Goal: Book appointment/travel/reservation

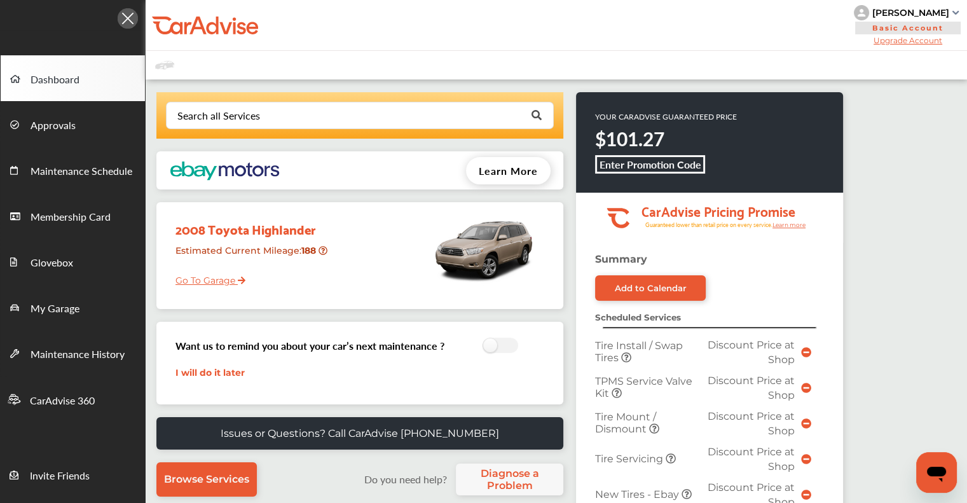
click at [225, 275] on link "Go To Garage" at bounding box center [205, 277] width 79 height 24
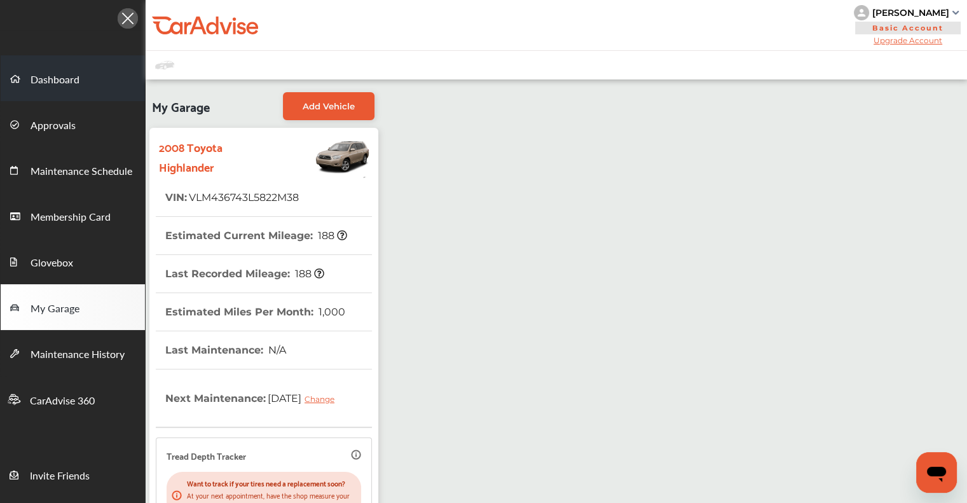
click at [58, 87] on span "Dashboard" at bounding box center [55, 80] width 49 height 17
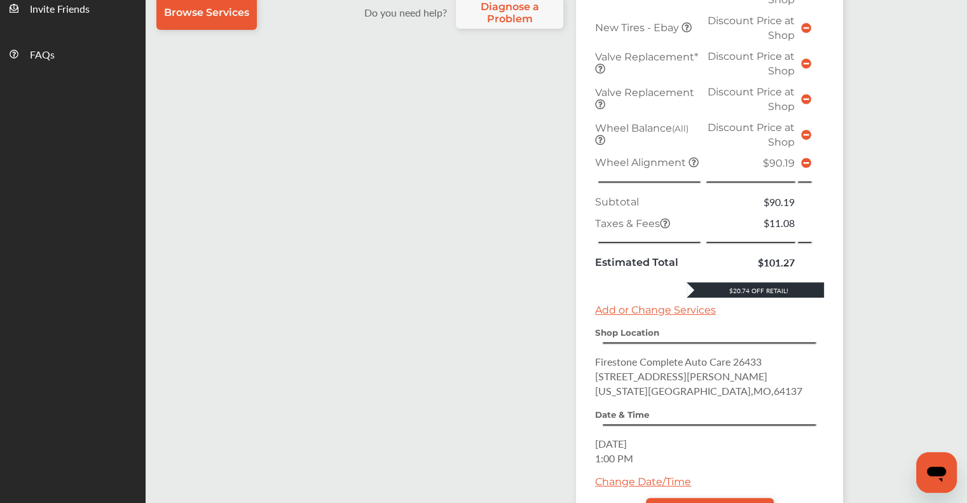
scroll to position [572, 0]
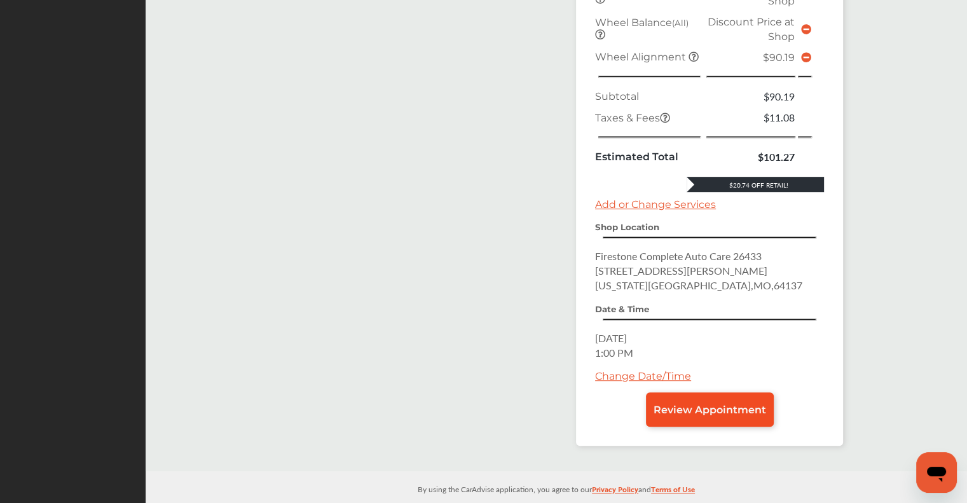
click at [680, 404] on span "Review Appointment" at bounding box center [710, 410] width 113 height 12
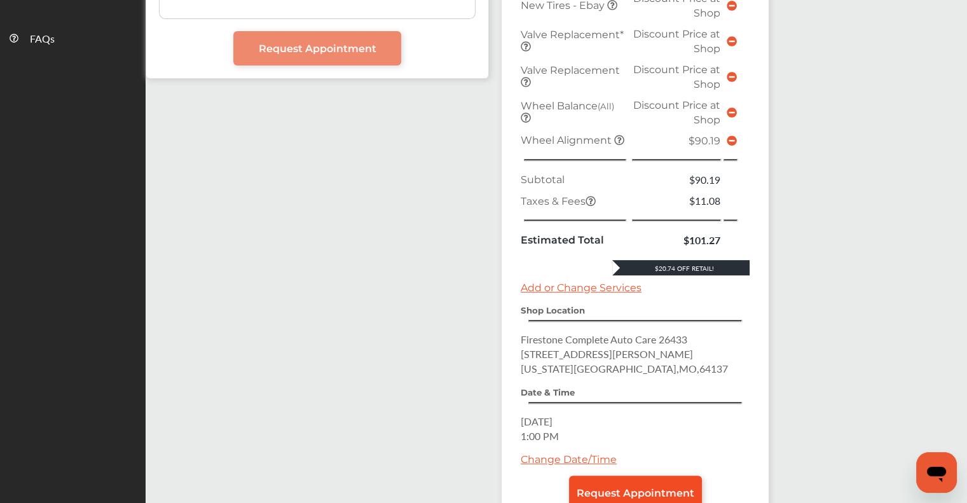
scroll to position [561, 0]
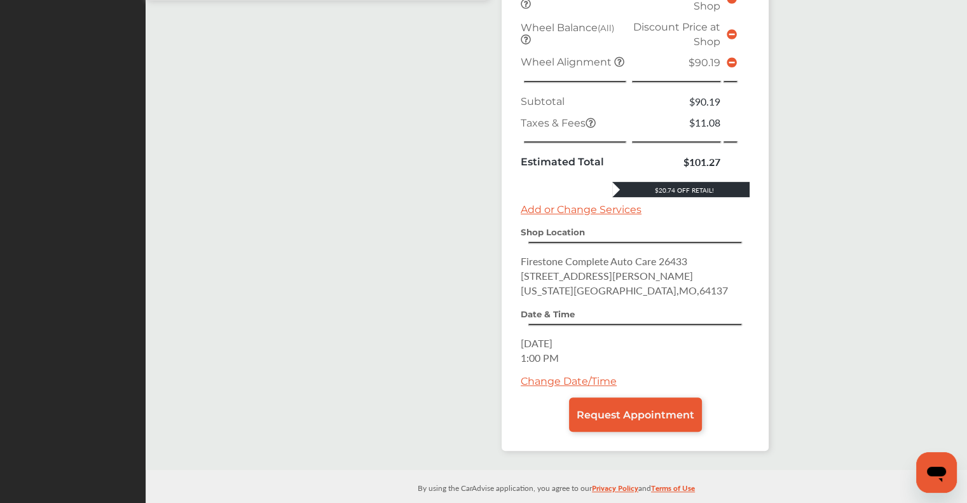
click at [567, 375] on link "Change Date/Time" at bounding box center [569, 381] width 96 height 12
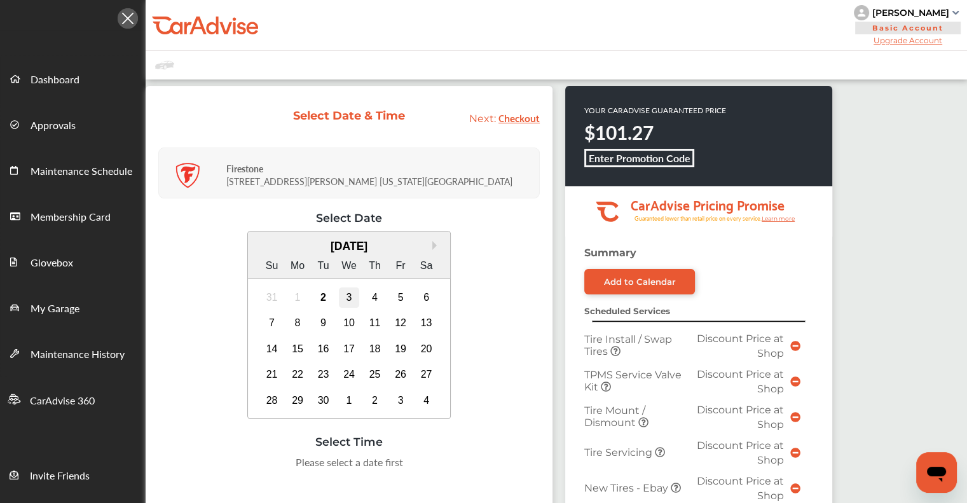
click at [353, 295] on div "3" at bounding box center [349, 297] width 20 height 20
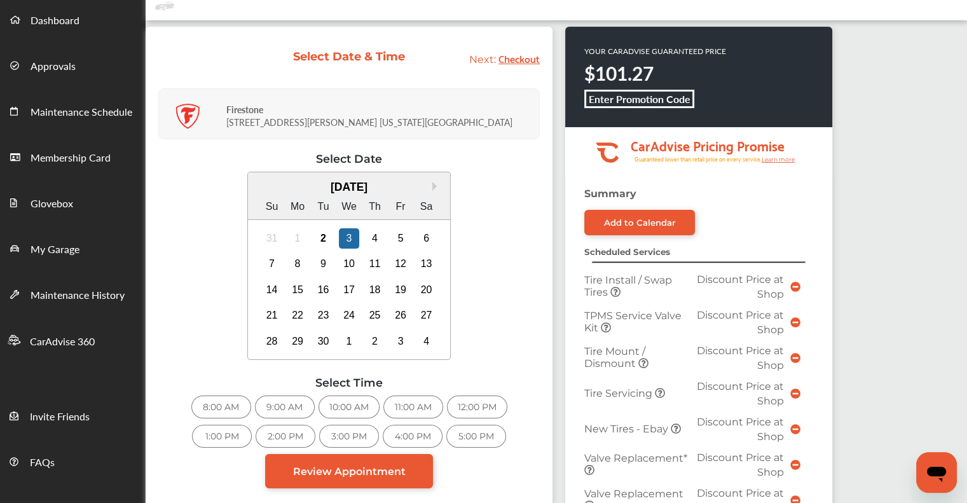
scroll to position [127, 0]
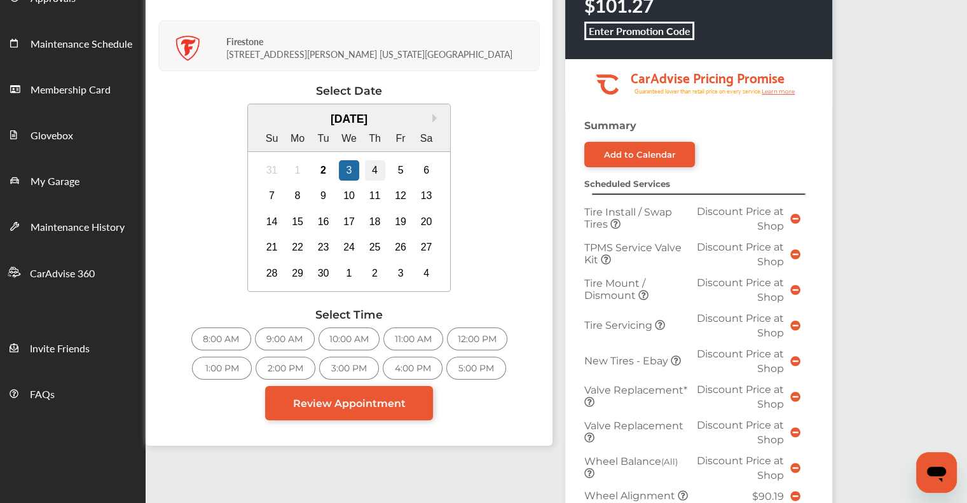
click at [367, 168] on div "4" at bounding box center [375, 170] width 20 height 20
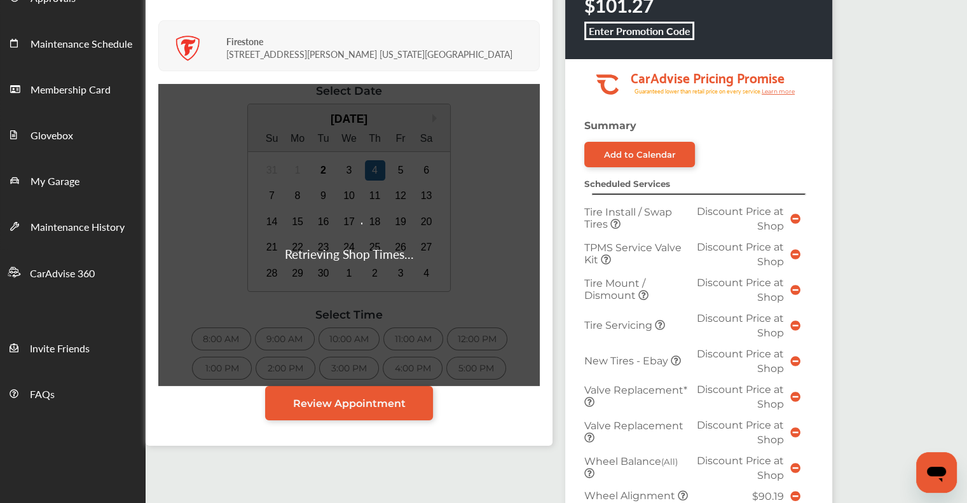
click at [348, 171] on div "Retrieving Shop Times..." at bounding box center [348, 235] width 381 height 302
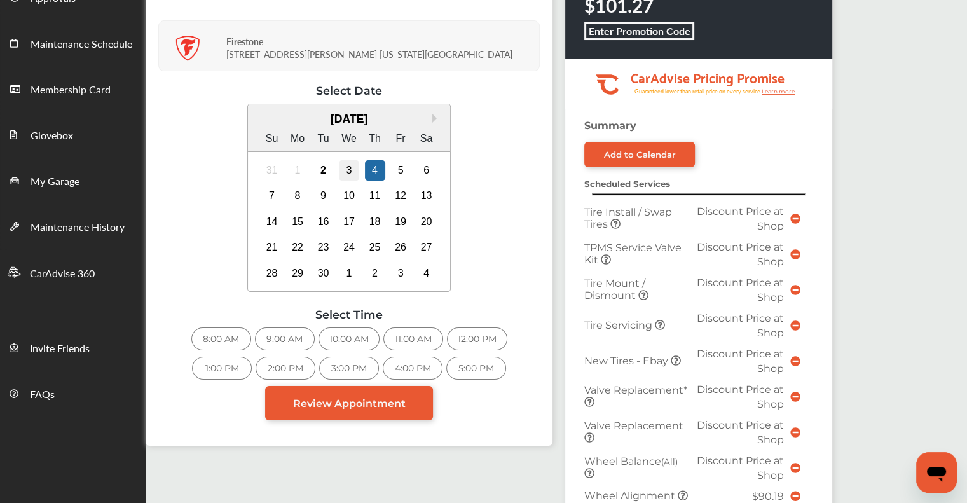
click at [345, 173] on div "3" at bounding box center [349, 170] width 20 height 20
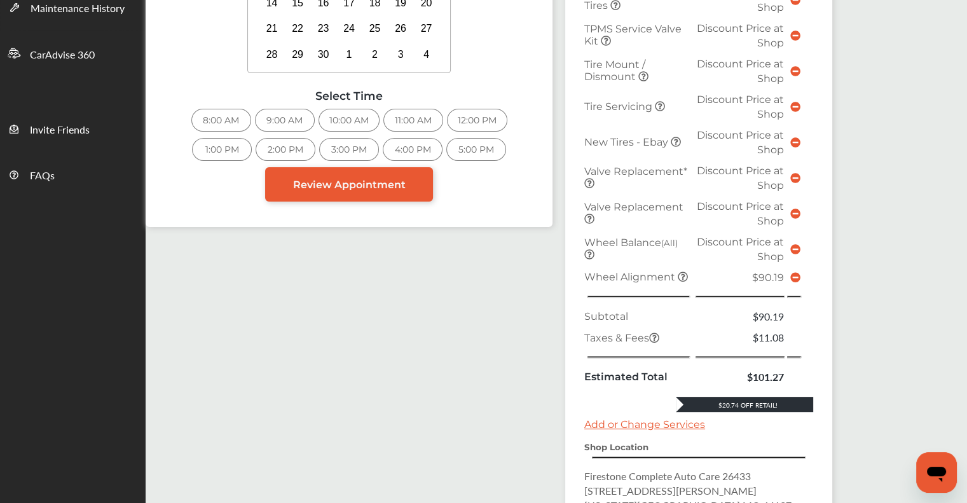
scroll to position [191, 0]
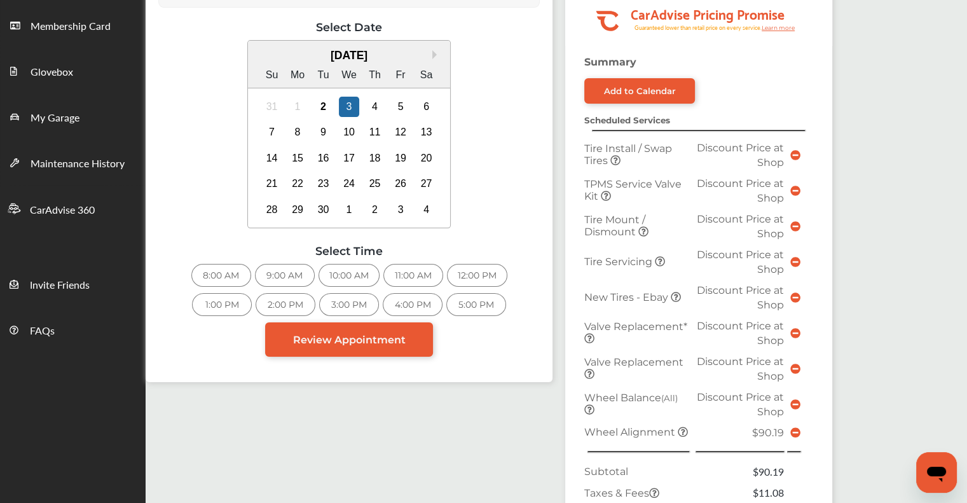
click at [285, 294] on div "2:00 PM" at bounding box center [286, 304] width 60 height 23
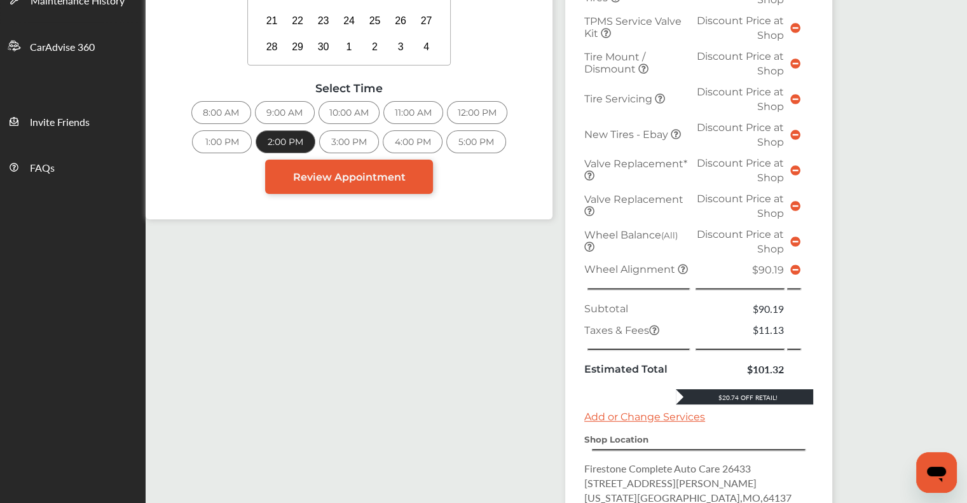
scroll to position [561, 0]
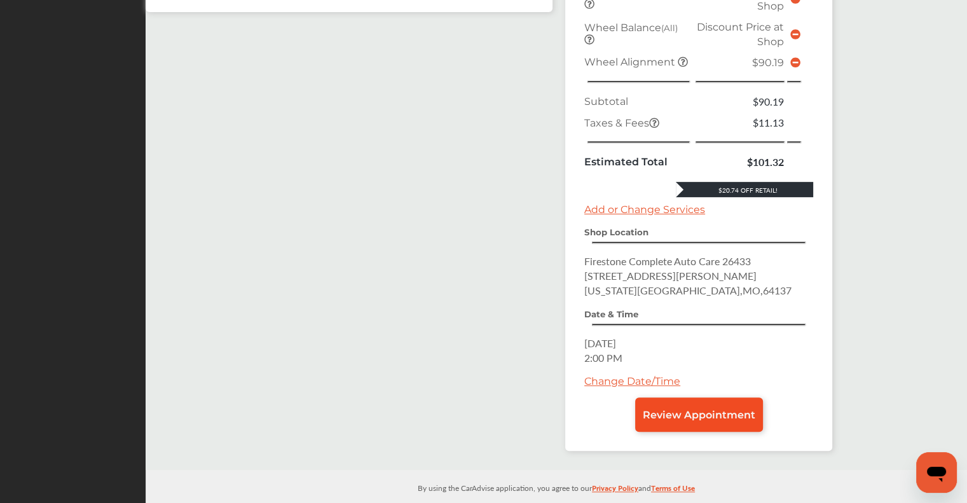
click at [683, 409] on span "Review Appointment" at bounding box center [699, 415] width 113 height 12
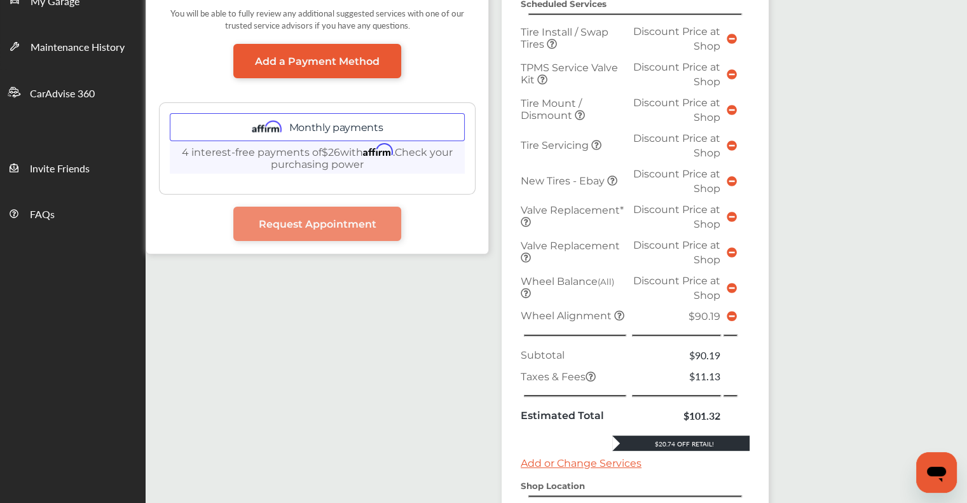
scroll to position [191, 0]
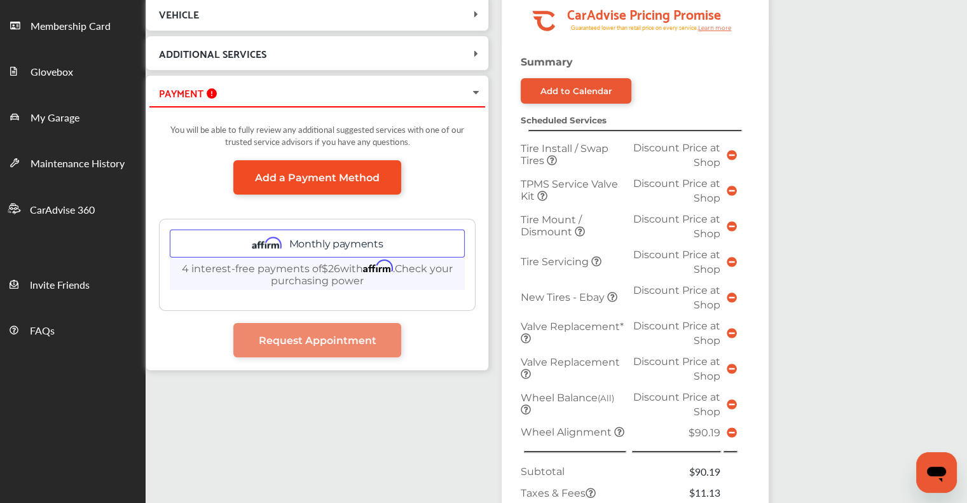
click at [310, 184] on link "Add a Payment Method" at bounding box center [317, 177] width 168 height 34
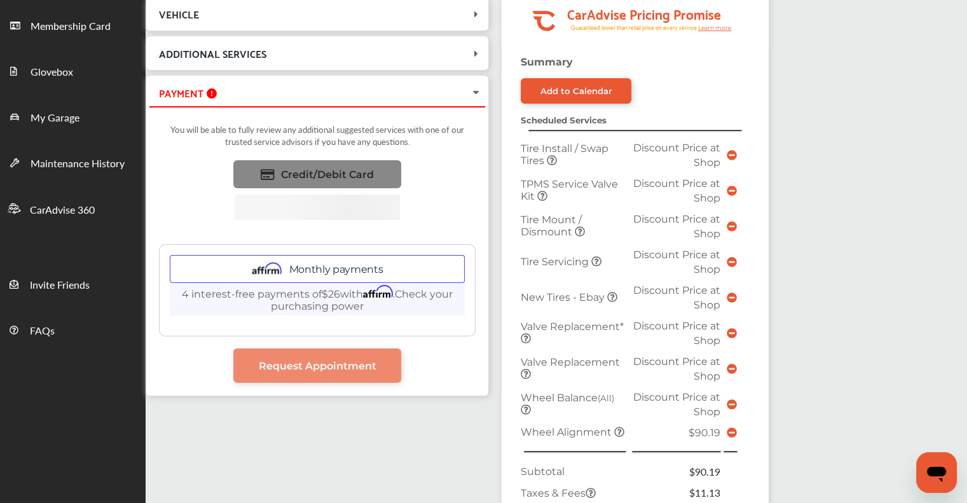
click at [341, 180] on link "Credit/Debit Card" at bounding box center [317, 174] width 168 height 28
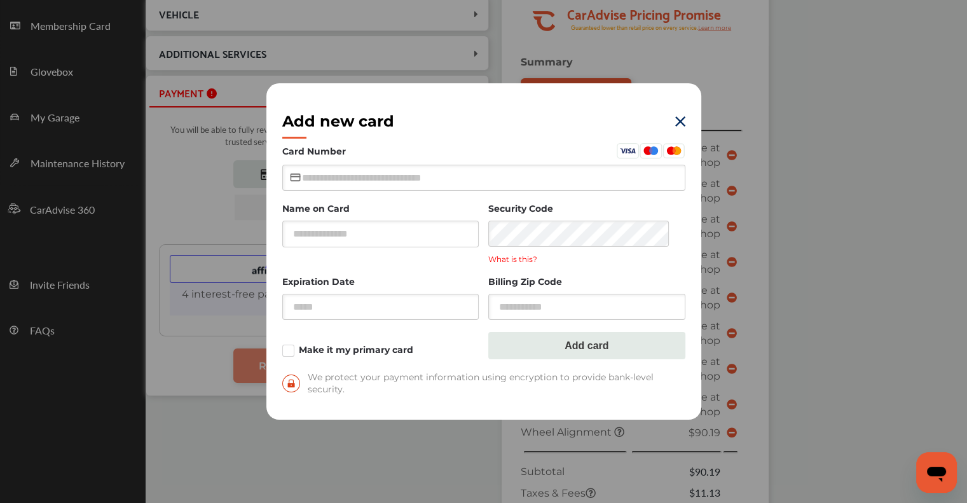
scroll to position [0, 0]
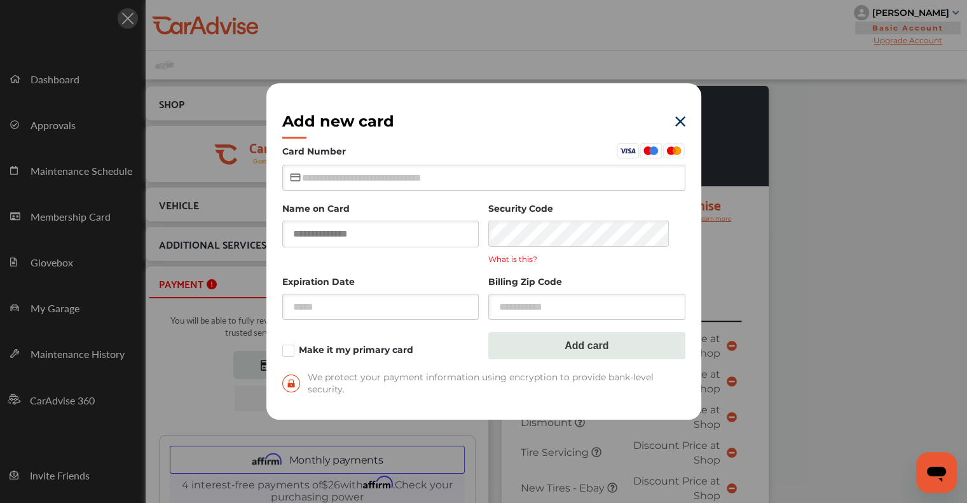
click at [332, 232] on input "text" at bounding box center [380, 234] width 197 height 26
type input "**********"
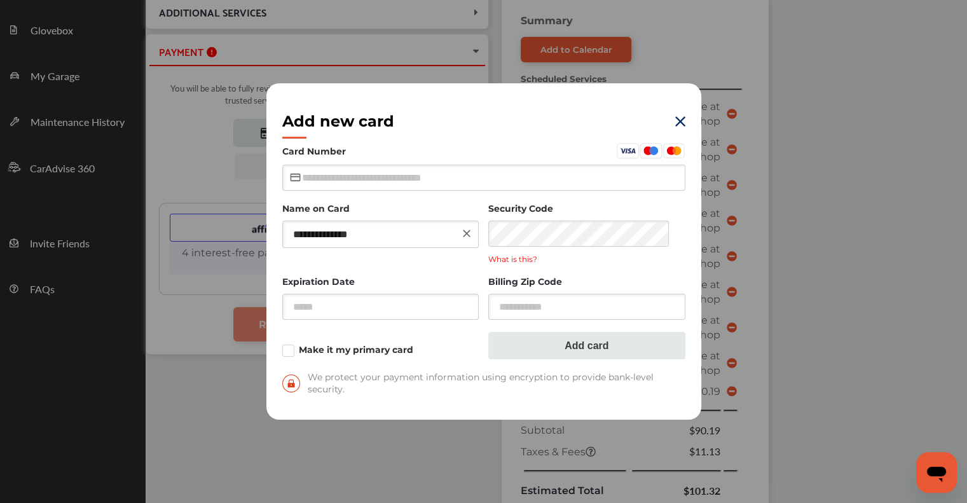
scroll to position [254, 0]
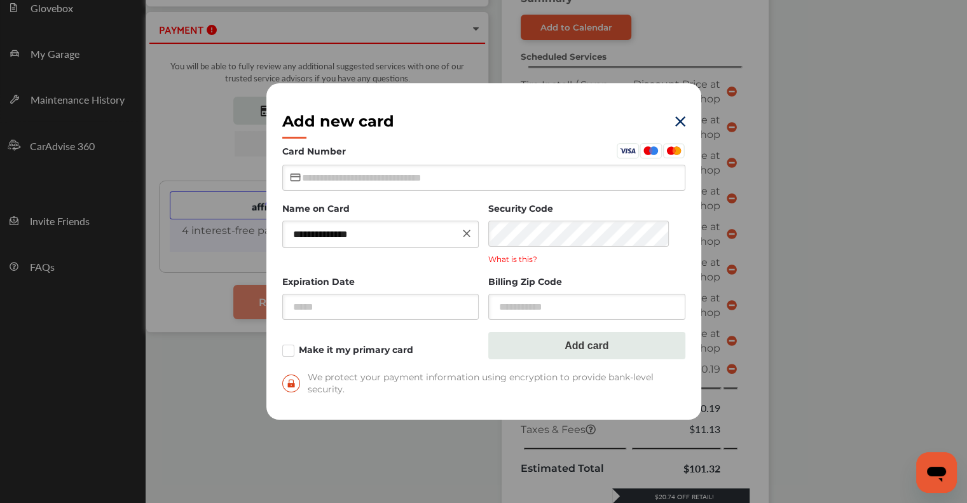
click at [682, 120] on img at bounding box center [680, 121] width 10 height 10
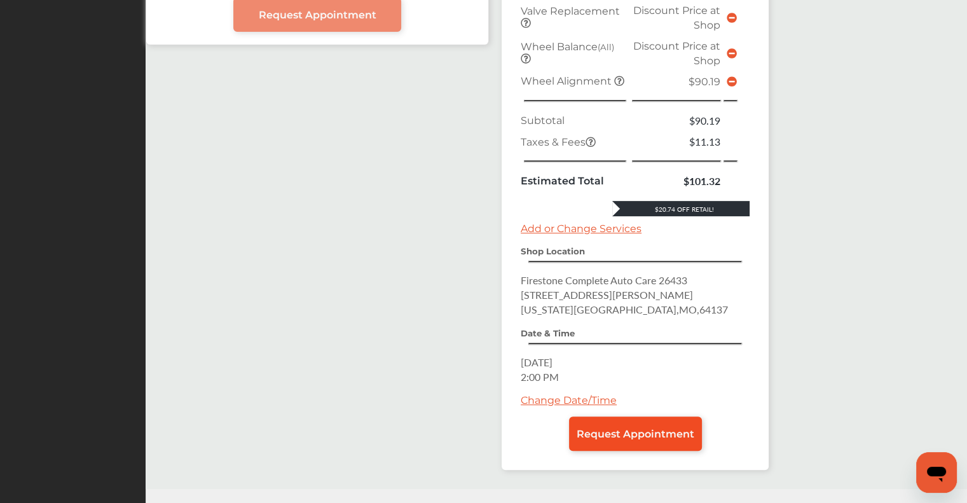
scroll to position [561, 0]
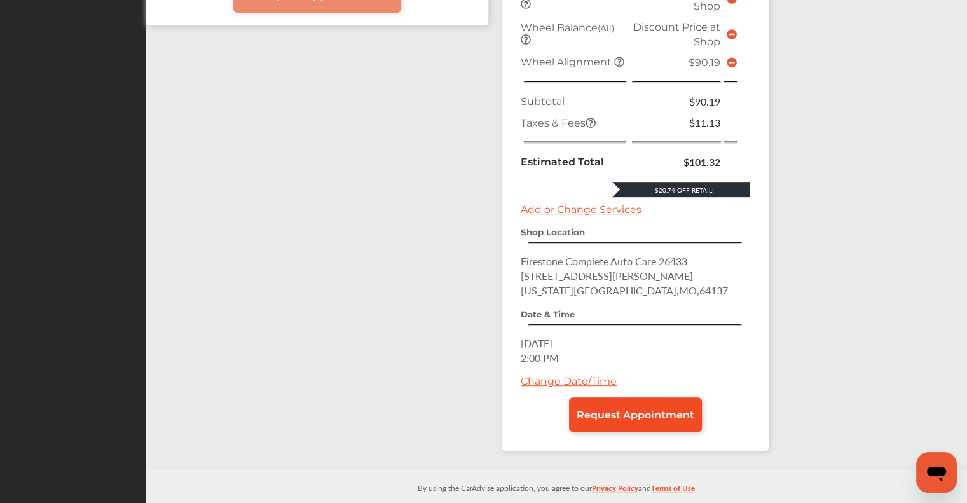
click at [655, 409] on span "Request Appointment" at bounding box center [636, 415] width 118 height 12
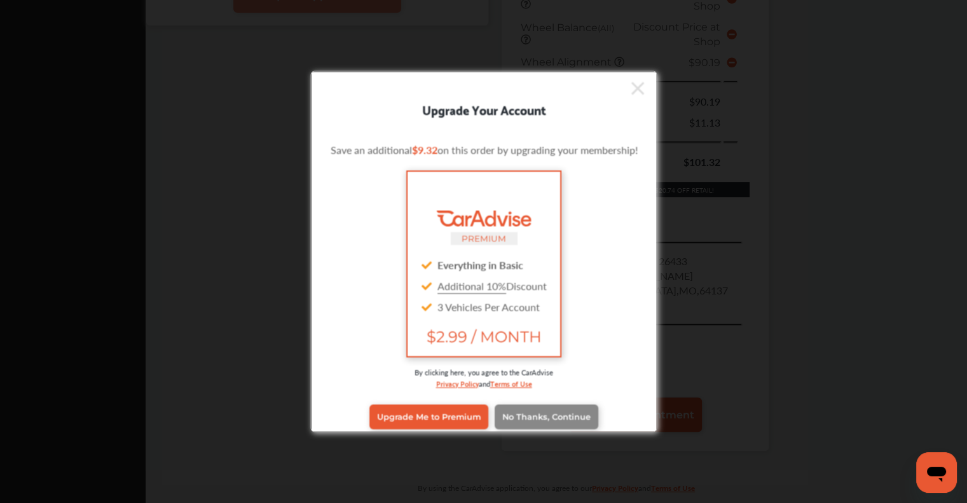
click at [529, 417] on span "No Thanks, Continue" at bounding box center [546, 417] width 88 height 10
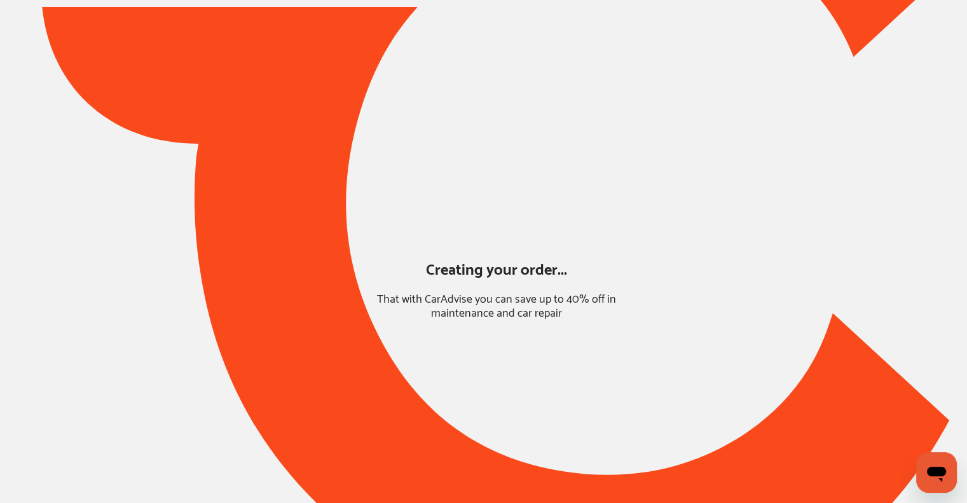
scroll to position [39, 0]
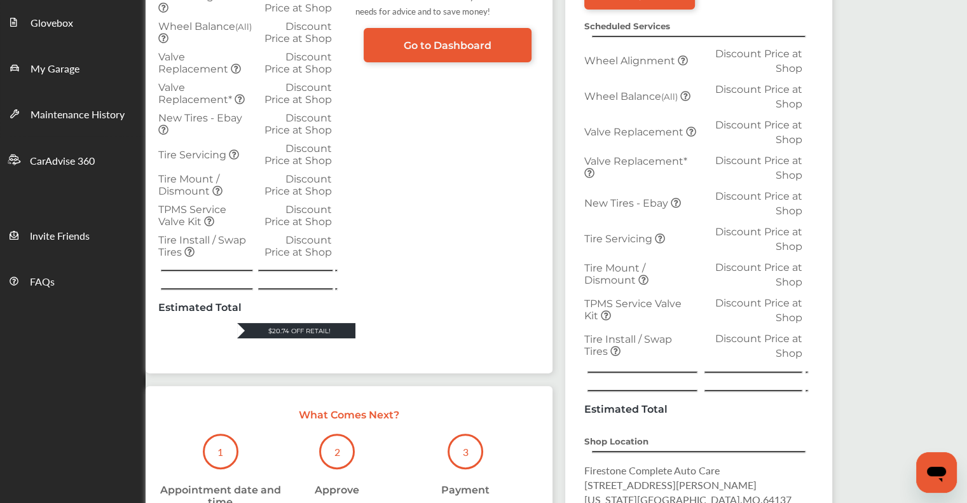
scroll to position [318, 0]
